Goal: Task Accomplishment & Management: Manage account settings

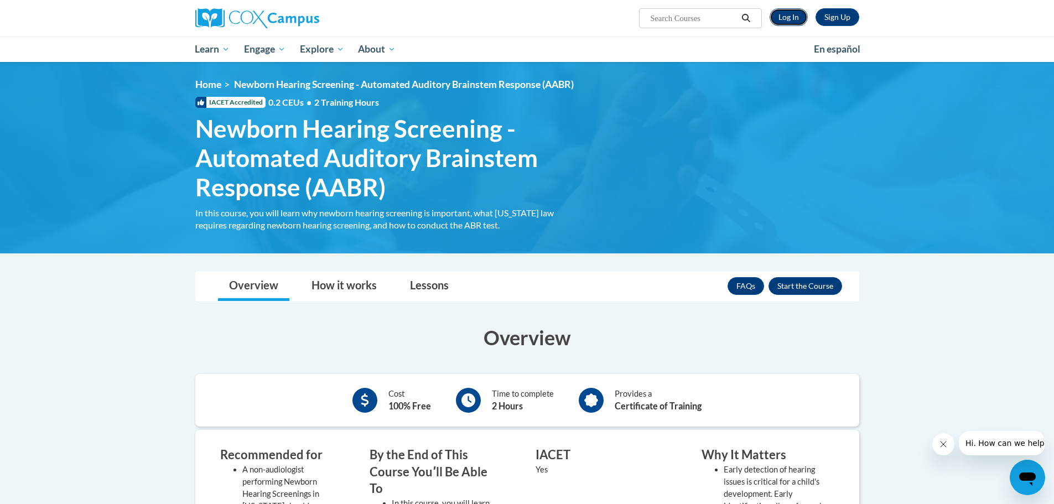
click at [775, 19] on link "Log In" at bounding box center [788, 17] width 38 height 18
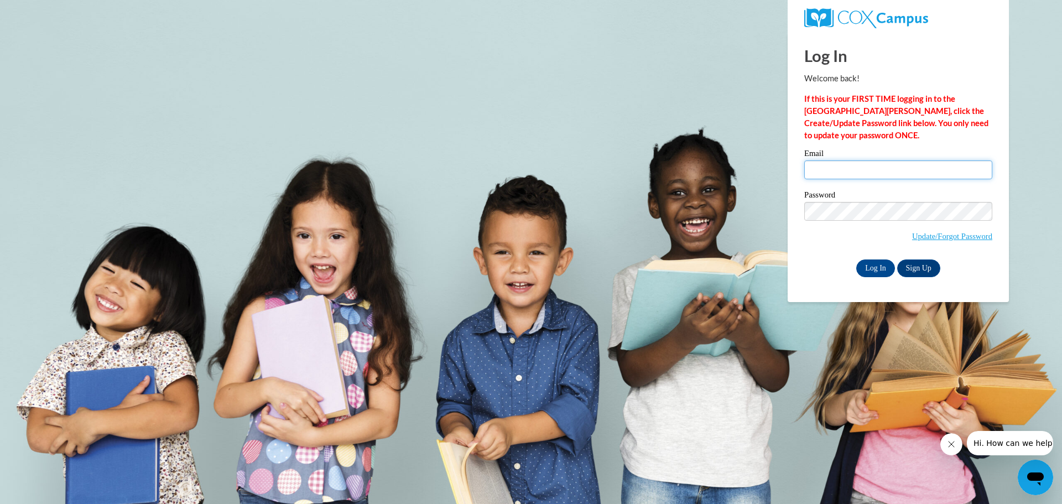
click at [832, 171] on input "Email" at bounding box center [898, 169] width 188 height 19
type input "amy.nixon1@dph.ga.gov"
click at [879, 268] on input "Log In" at bounding box center [875, 268] width 39 height 18
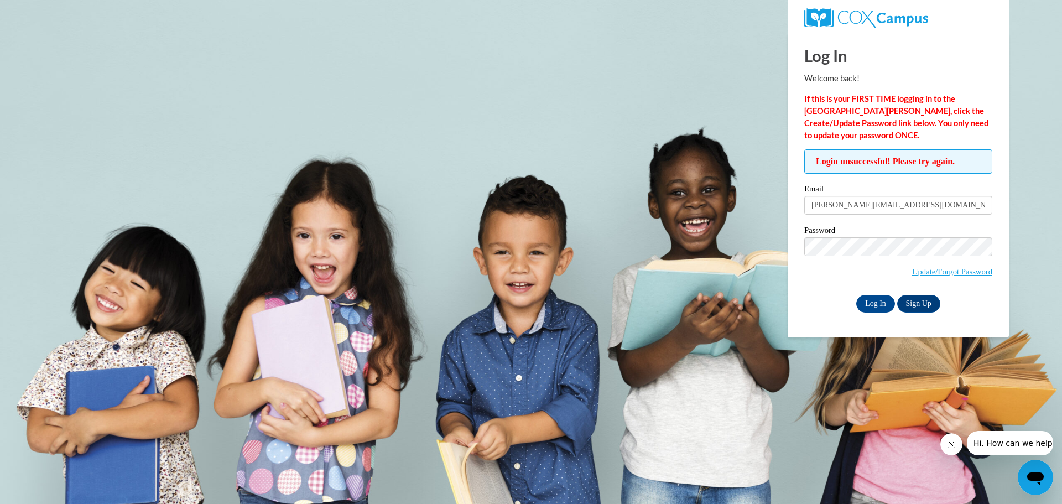
click at [845, 137] on p "If this is your FIRST TIME logging in to the NEW Cox Campus, click the Create/U…" at bounding box center [898, 117] width 188 height 49
click at [631, 118] on body "Log In Welcome back! If this is your FIRST TIME logging in to the NEW Cox Campu…" at bounding box center [531, 252] width 1062 height 504
